Goal: Information Seeking & Learning: Learn about a topic

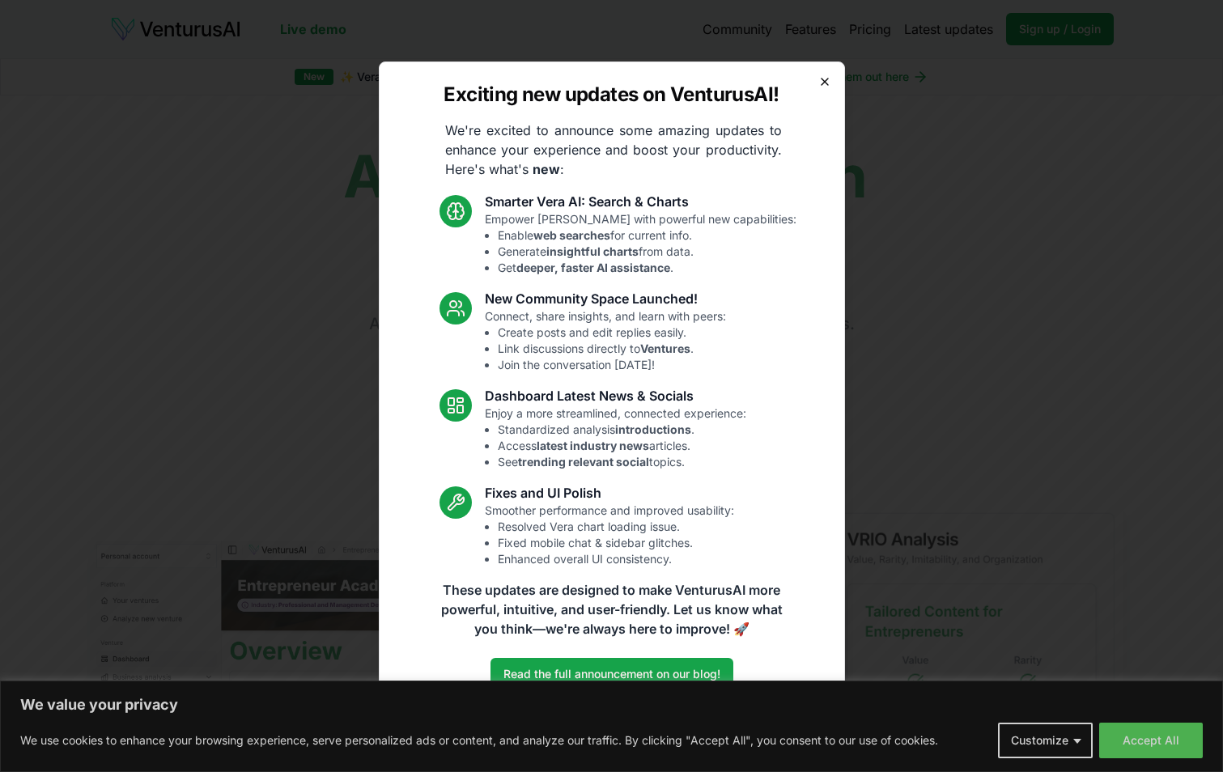
click at [829, 85] on icon "button" at bounding box center [825, 81] width 13 height 13
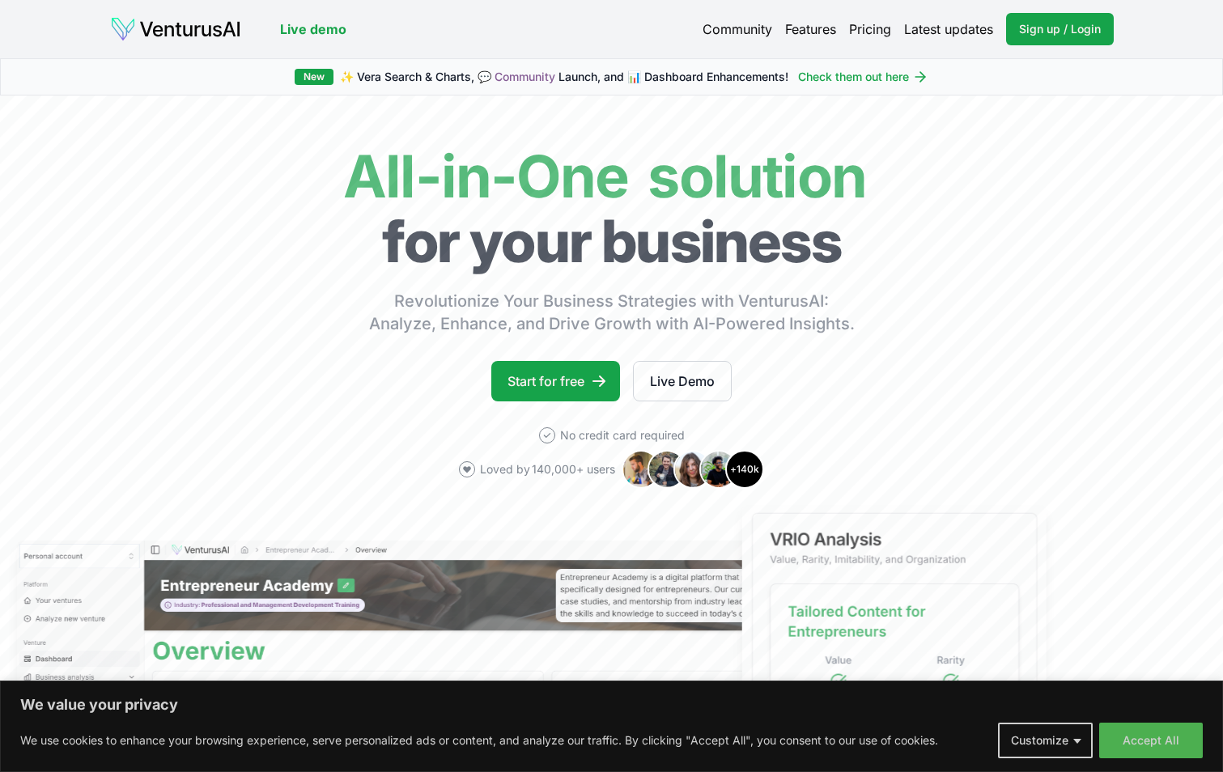
click at [873, 28] on link "Pricing" at bounding box center [870, 28] width 42 height 19
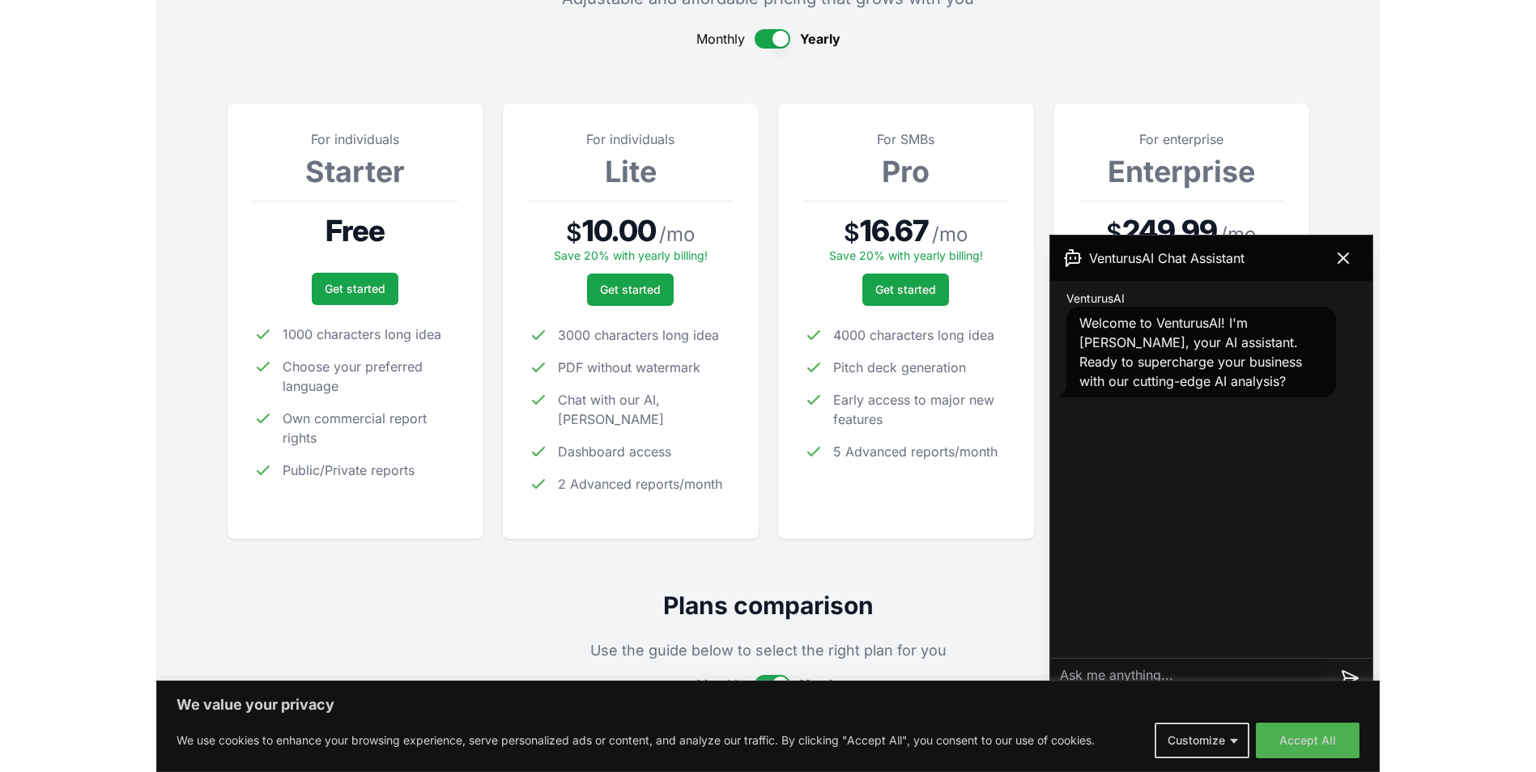
scroll to position [162, 0]
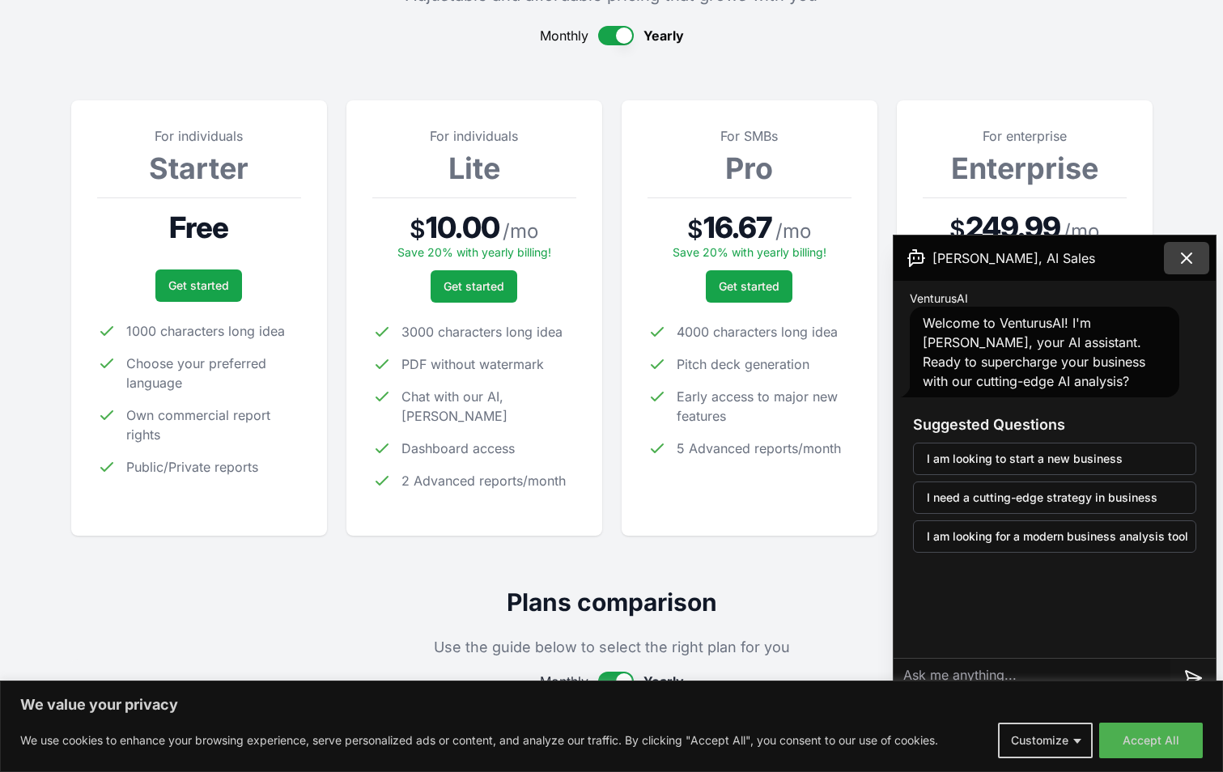
click at [1193, 260] on icon at bounding box center [1186, 258] width 19 height 19
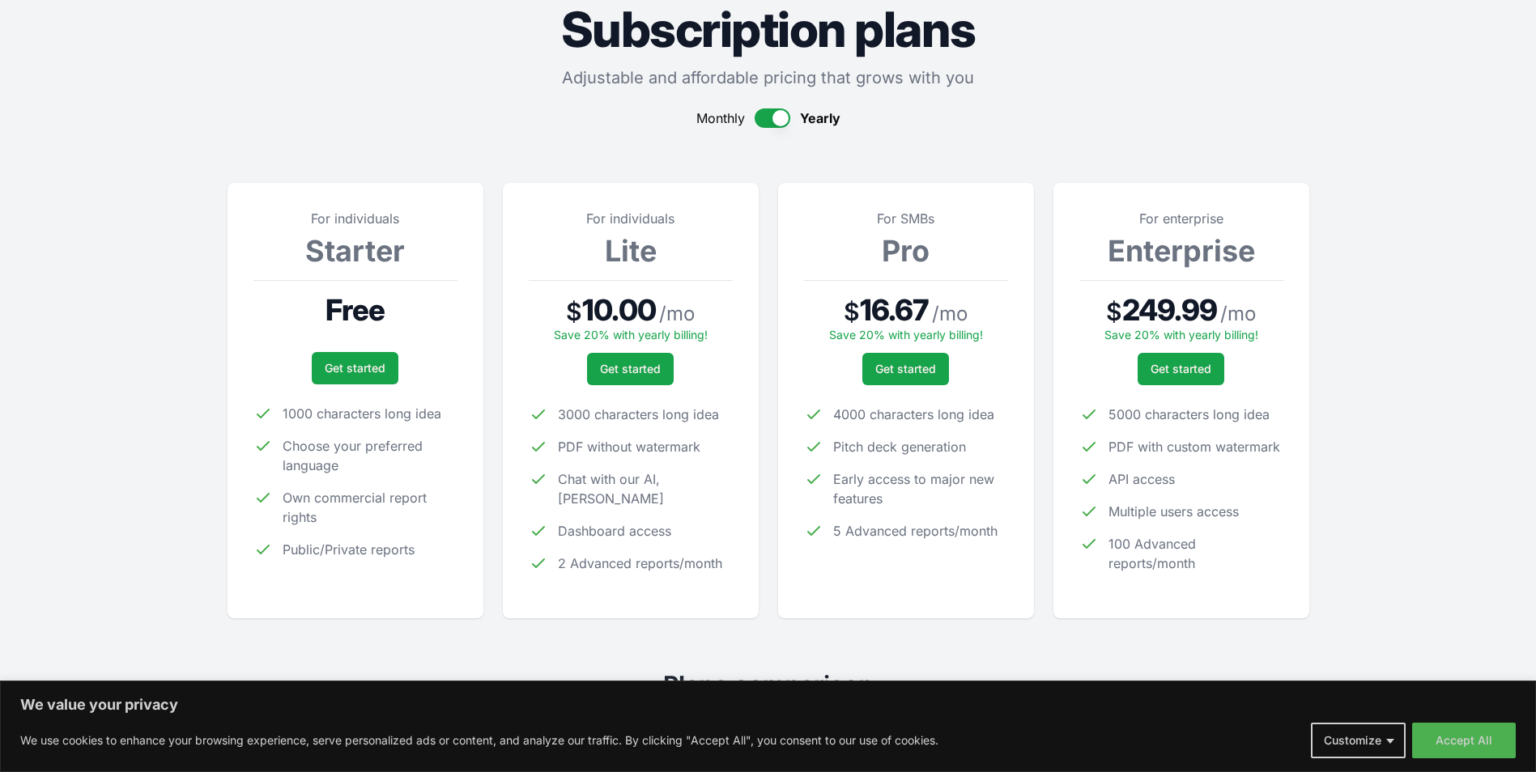
scroll to position [0, 0]
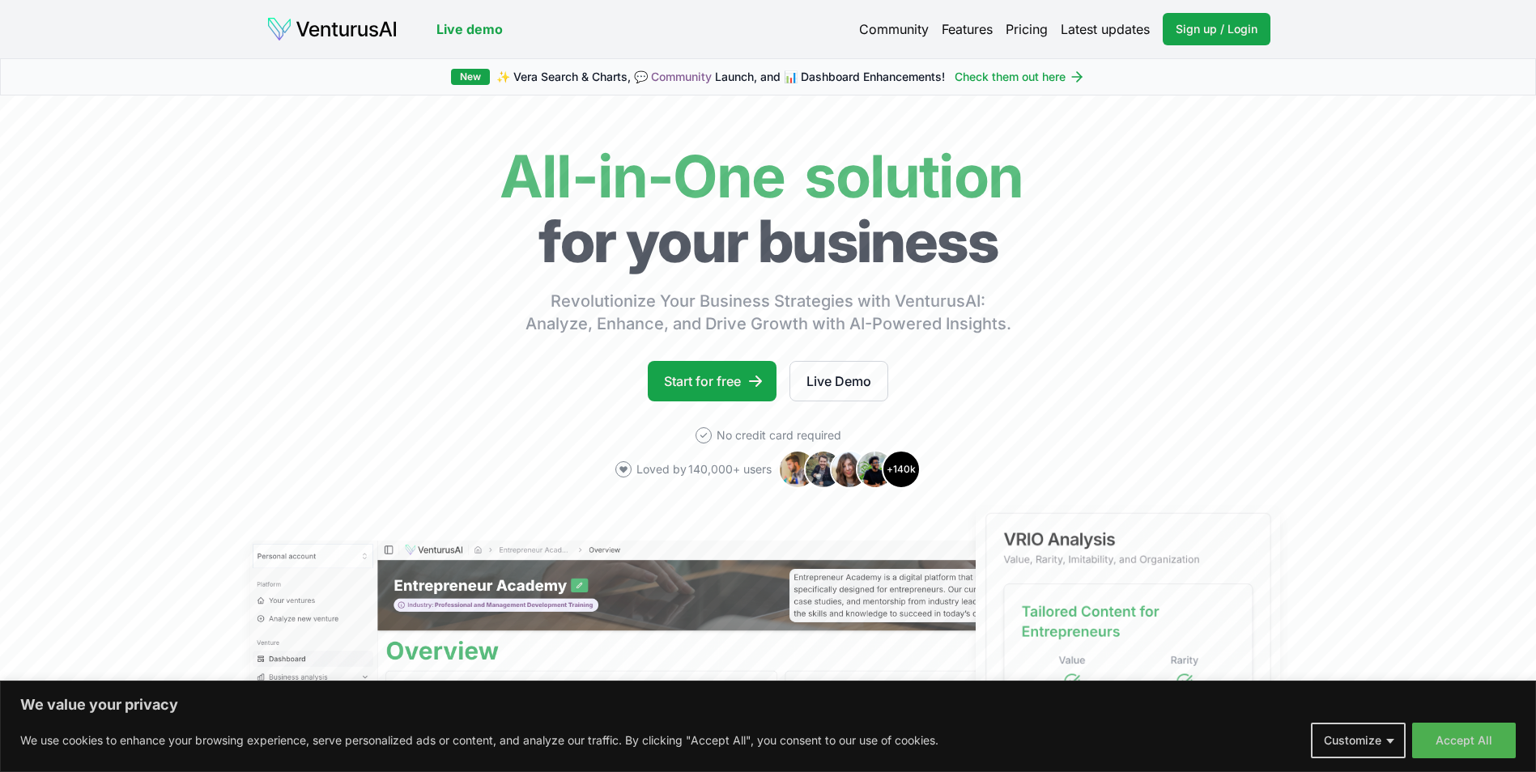
click at [1020, 28] on link "Pricing" at bounding box center [1027, 28] width 42 height 19
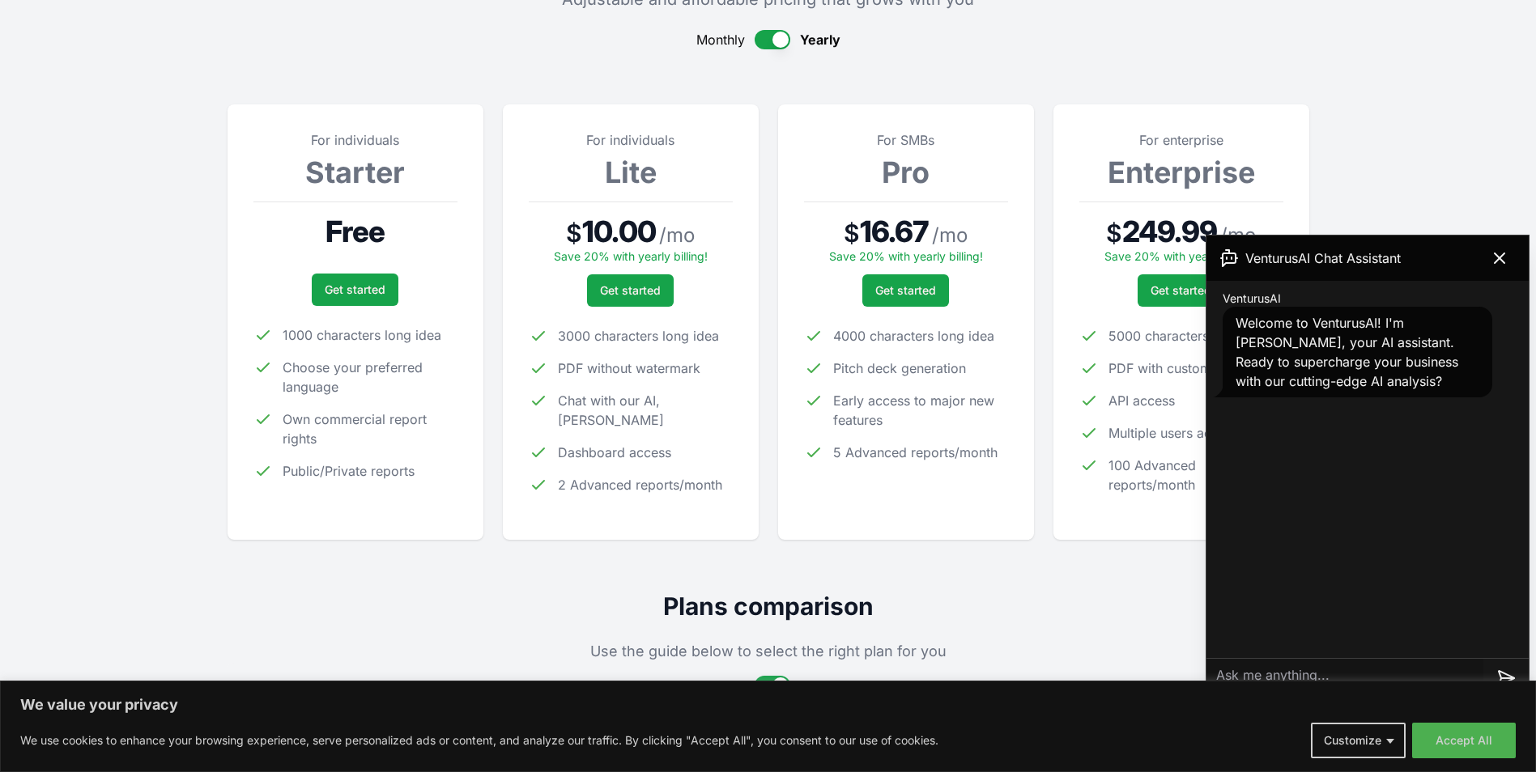
scroll to position [162, 0]
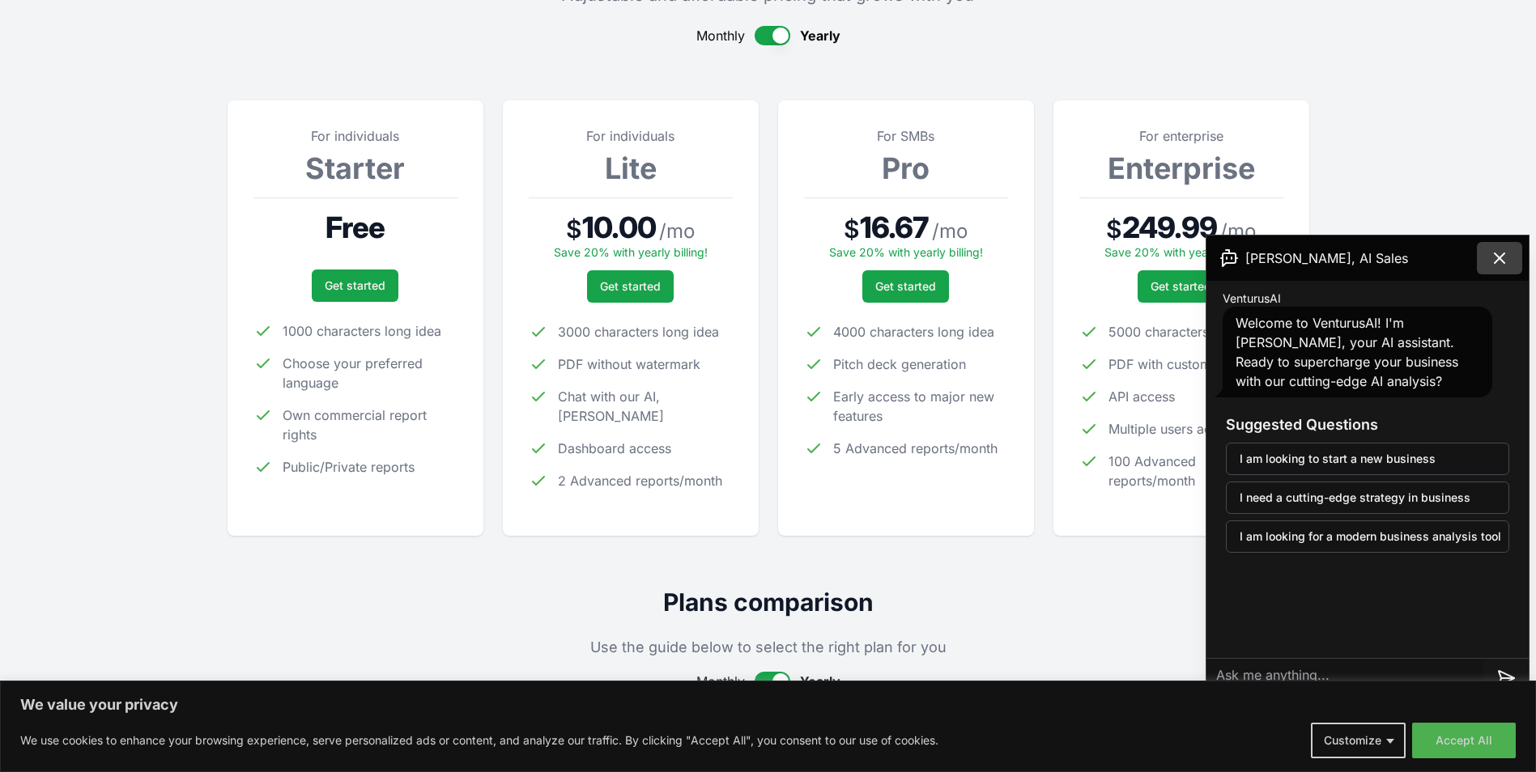
click at [1508, 249] on icon at bounding box center [1499, 258] width 19 height 19
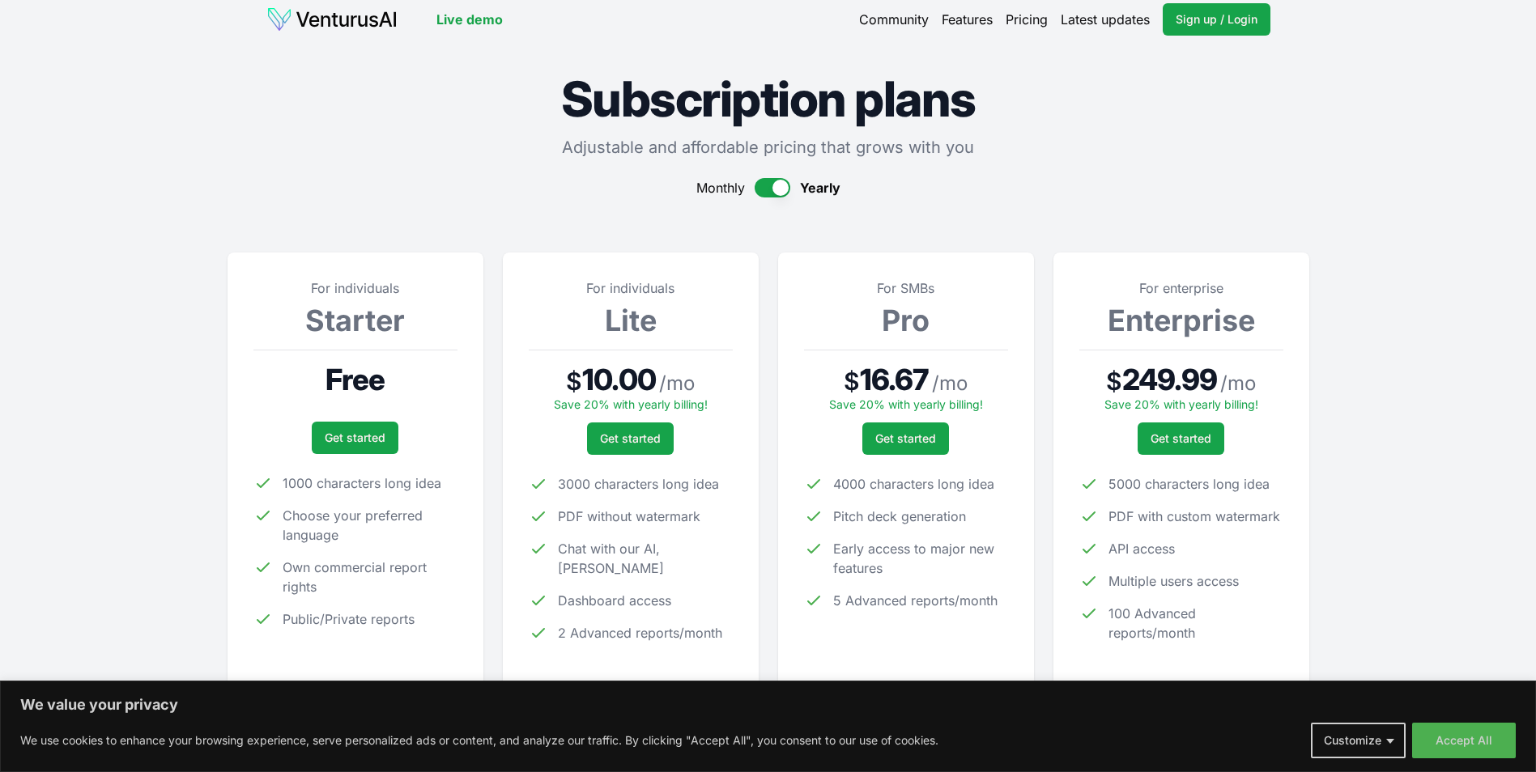
scroll to position [0, 0]
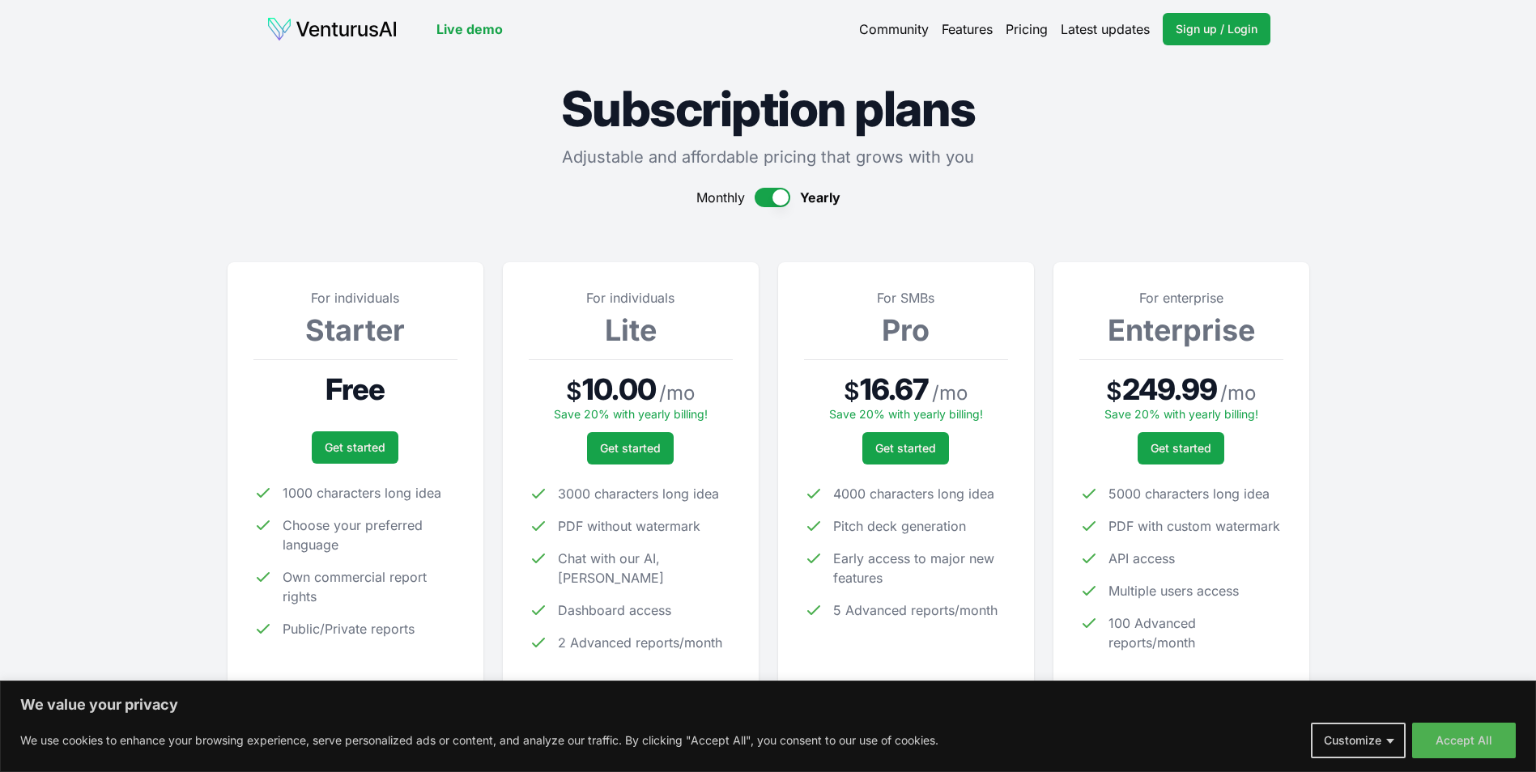
click at [951, 27] on link "Features" at bounding box center [967, 28] width 51 height 19
